Goal: Task Accomplishment & Management: Manage account settings

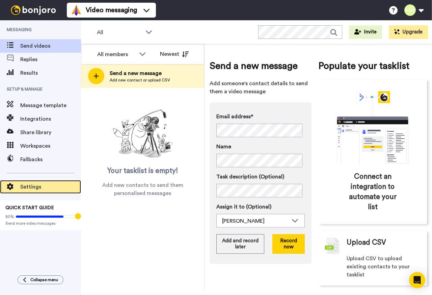
click at [31, 184] on span "Settings" at bounding box center [50, 187] width 61 height 8
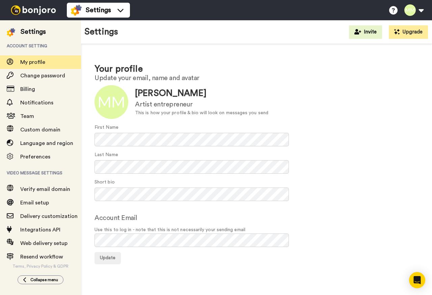
click at [327, 192] on div "Short bio" at bounding box center [257, 190] width 324 height 22
click at [41, 201] on span "Email setup" at bounding box center [34, 202] width 29 height 5
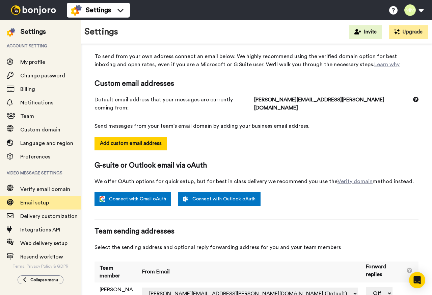
scroll to position [37, 0]
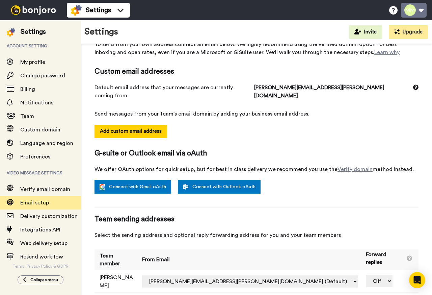
click at [422, 9] on button at bounding box center [414, 10] width 26 height 15
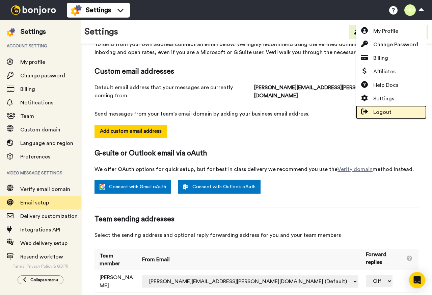
click at [381, 110] on span "Logout" at bounding box center [382, 112] width 18 height 8
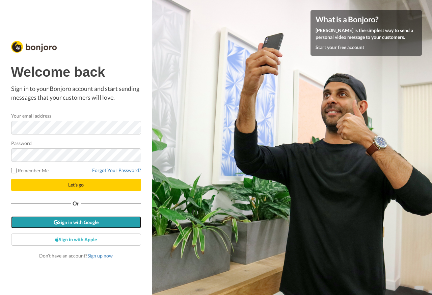
click at [75, 221] on link "Sign in with Google" at bounding box center [76, 222] width 130 height 12
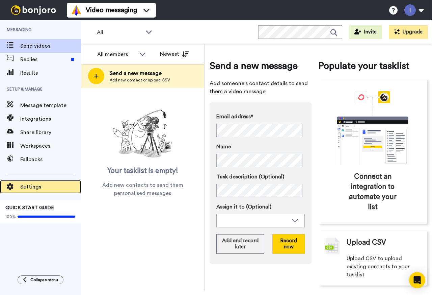
click at [34, 183] on span "Settings" at bounding box center [50, 187] width 61 height 8
